Goal: Find specific page/section: Find specific page/section

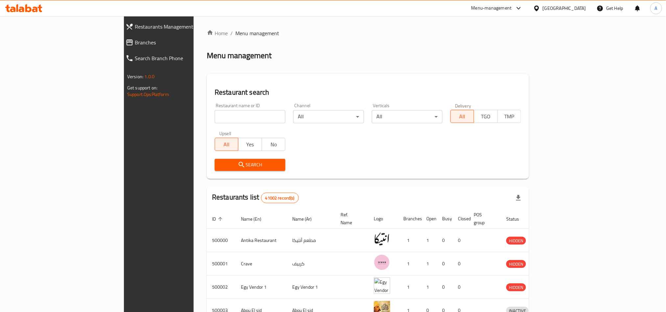
click at [540, 10] on icon at bounding box center [536, 8] width 7 height 7
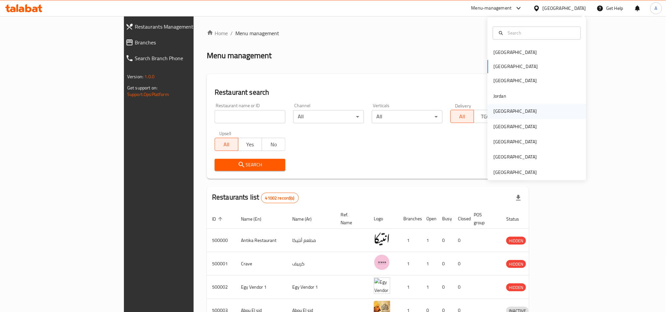
click at [501, 108] on div "[GEOGRAPHIC_DATA]" at bounding box center [515, 111] width 54 height 15
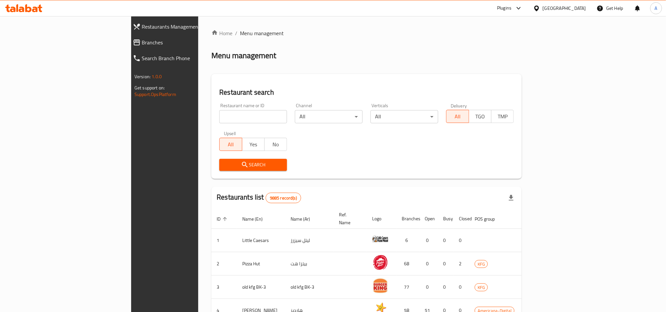
click at [219, 119] on input "search" at bounding box center [253, 116] width 68 height 13
paste input "683283"
type input "683283"
click at [224, 163] on span "Search" at bounding box center [252, 165] width 57 height 8
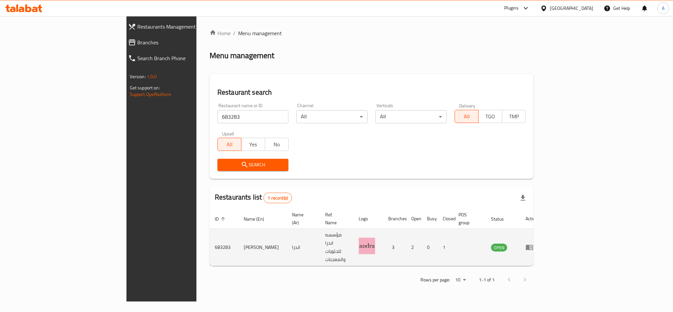
click at [238, 232] on td "[PERSON_NAME]" at bounding box center [262, 247] width 48 height 37
copy td "[PERSON_NAME]"
click at [533, 243] on icon "enhanced table" at bounding box center [530, 247] width 8 height 8
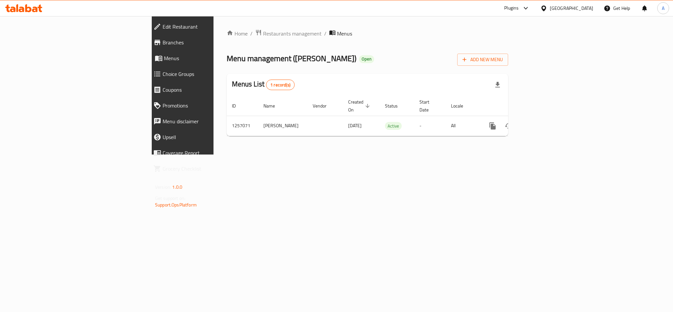
click at [163, 42] on span "Branches" at bounding box center [211, 42] width 96 height 8
